Goal: Information Seeking & Learning: Find specific fact

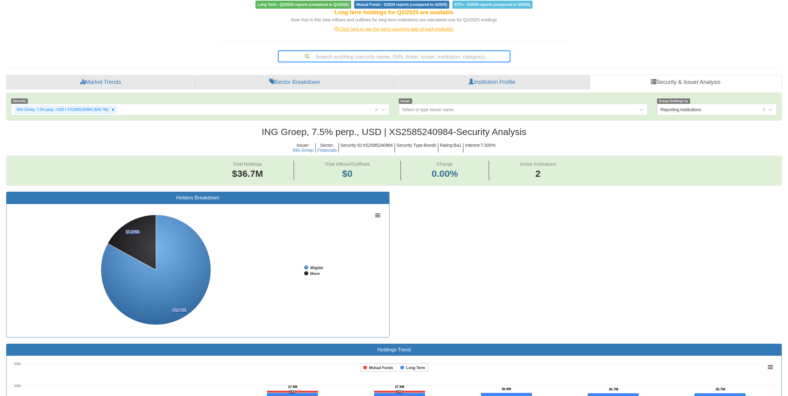
scroll to position [13, 764]
click at [412, 56] on div "Search anything (security name, ISIN, ticker, issuer, institution, category)..." at bounding box center [394, 56] width 231 height 11
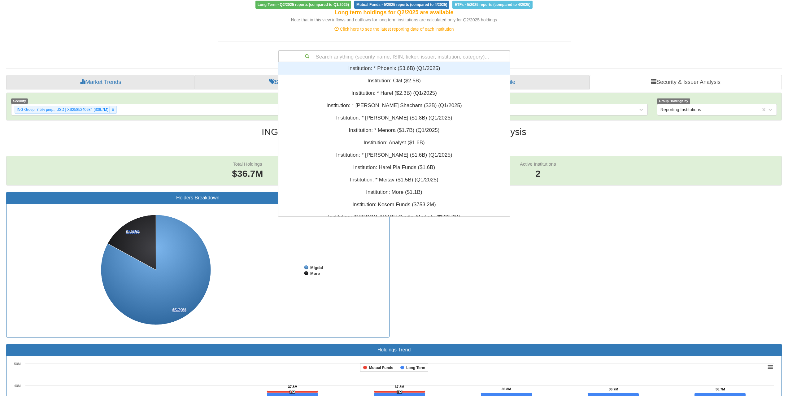
scroll to position [5, 5]
type input "US37045XED49"
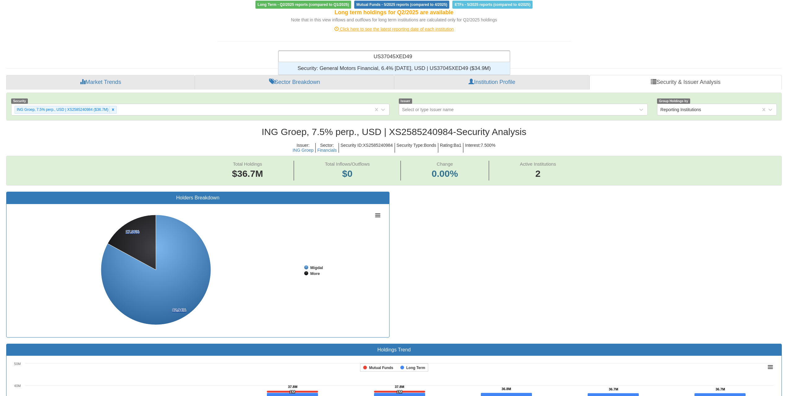
scroll to position [8, 227]
click at [415, 66] on div "Security: ‎General Motors Financial, 6.4% [DATE], USD | US37045XED49 ‎($34.9M)‏" at bounding box center [393, 68] width 231 height 12
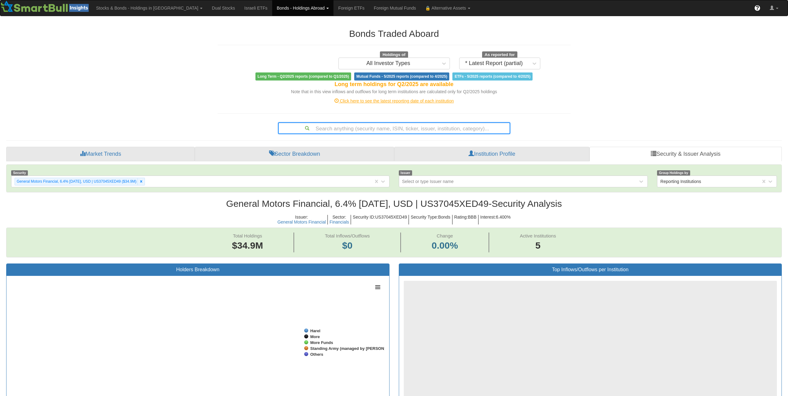
scroll to position [13, 764]
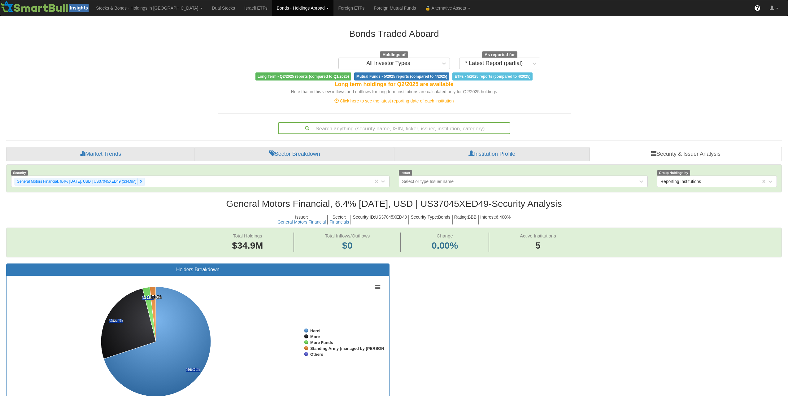
click at [388, 124] on div "Search anything (security name, ISIN, ticker, issuer, institution, category)..." at bounding box center [394, 128] width 231 height 11
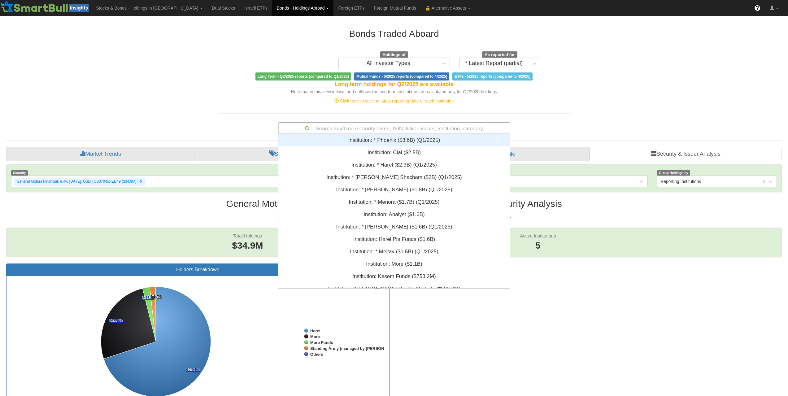
paste input "US37045XED49"
type input "US37045XED49"
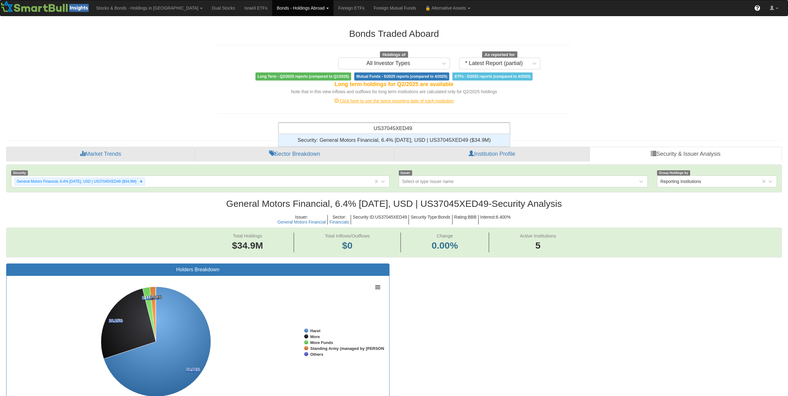
scroll to position [5, 5]
click at [402, 140] on div "Security: ‎General Motors Financial, 6.4% [DATE], USD | US37045XED49 ‎($34.9M)‏" at bounding box center [393, 140] width 231 height 12
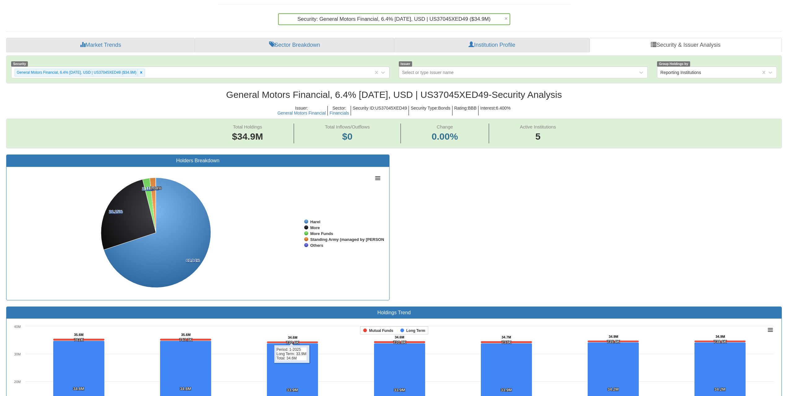
scroll to position [72, 0]
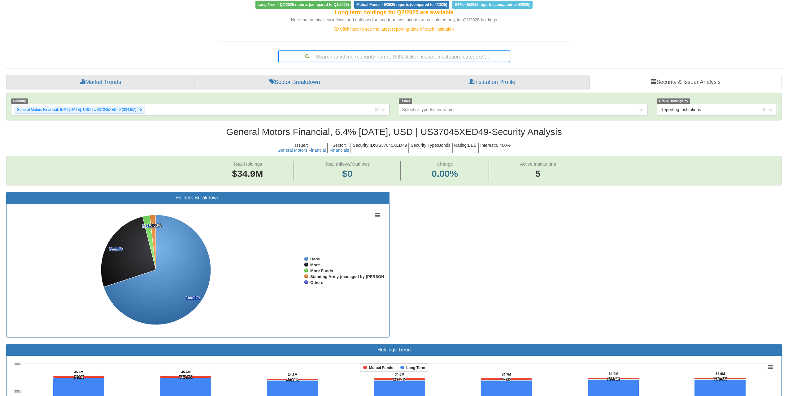
click at [460, 57] on div "Search anything (security name, ISIN, ticker, issuer, institution, category)..." at bounding box center [394, 56] width 231 height 11
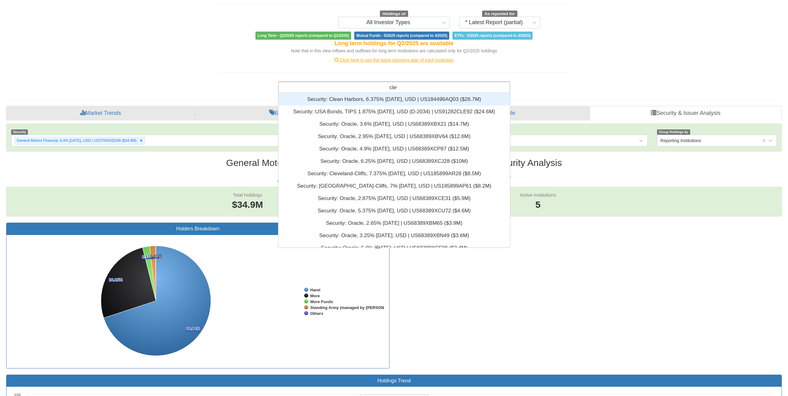
scroll to position [45, 227]
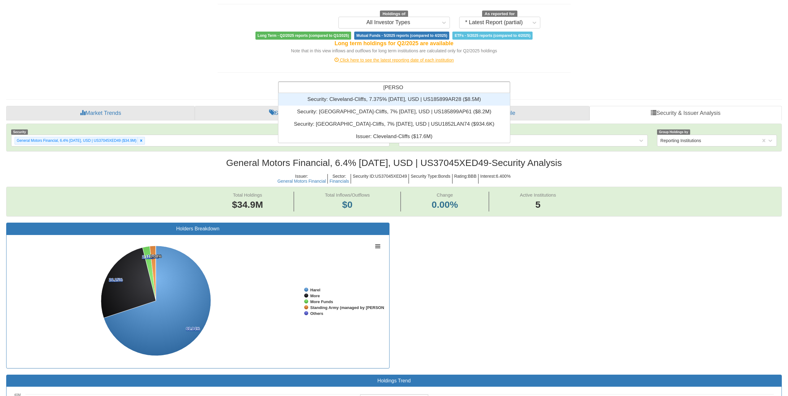
type input "cleveland"
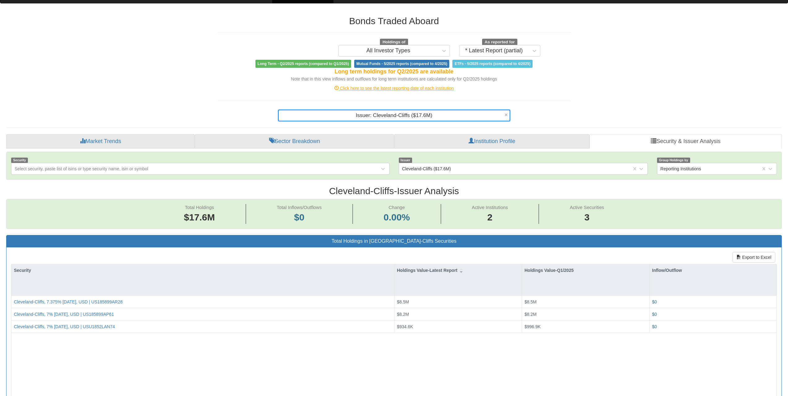
scroll to position [12, 0]
